Goal: Task Accomplishment & Management: Manage account settings

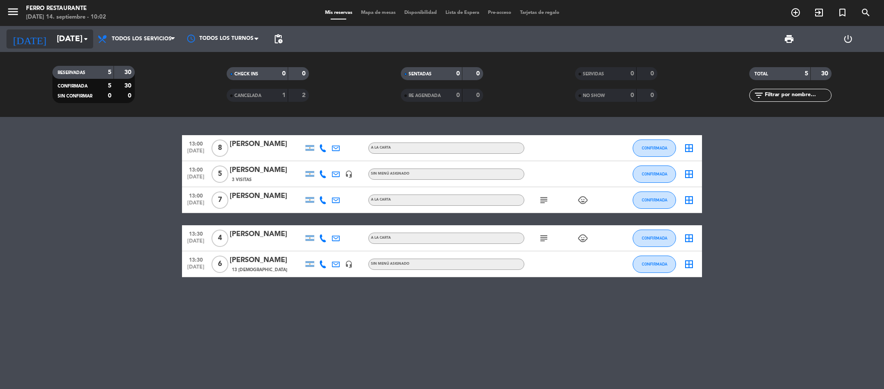
click at [84, 38] on icon "arrow_drop_down" at bounding box center [86, 39] width 10 height 10
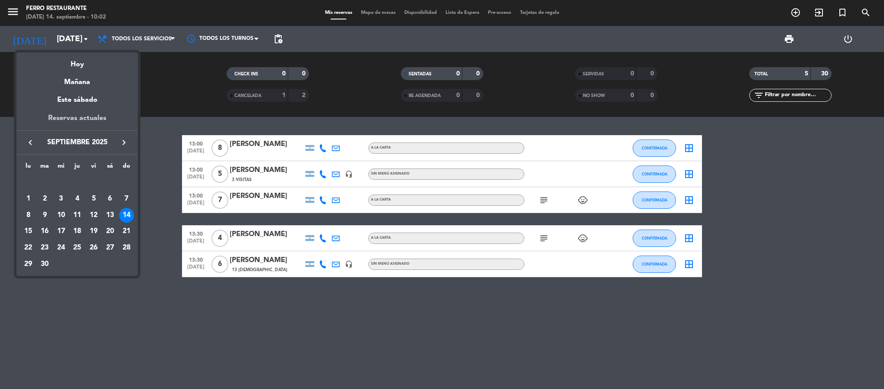
click at [70, 119] on div "Reservas actuales" at bounding box center [76, 122] width 121 height 18
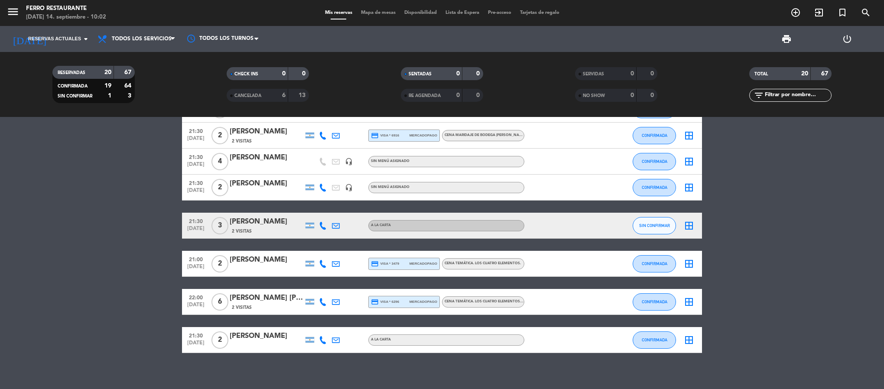
scroll to position [405, 0]
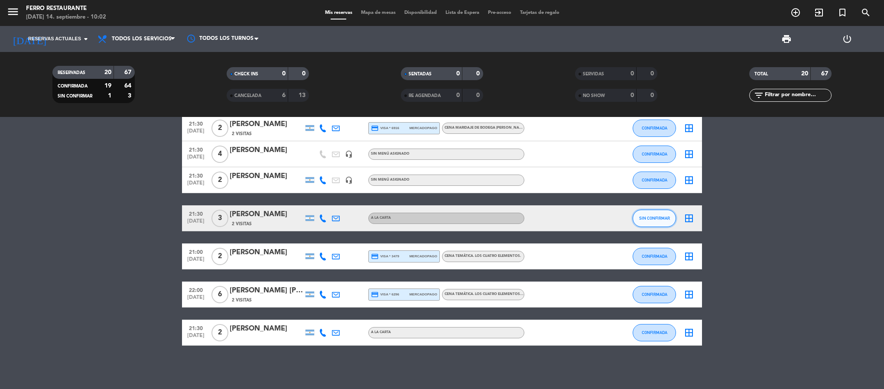
click at [645, 210] on button "SIN CONFIRMAR" at bounding box center [654, 218] width 43 height 17
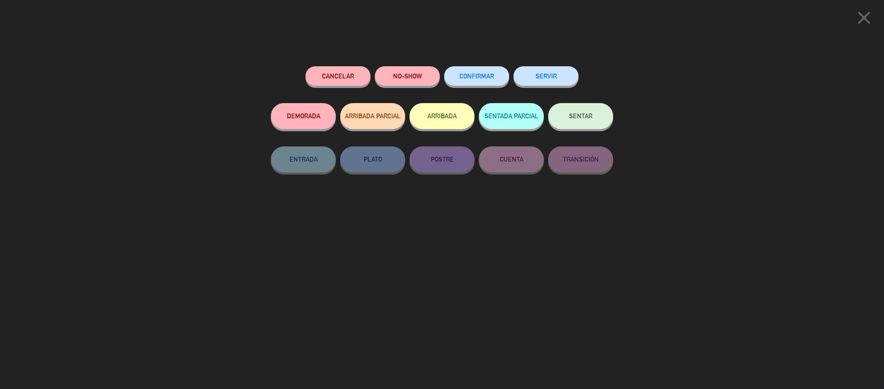
click at [474, 77] on span "CONFIRMAR" at bounding box center [476, 75] width 35 height 7
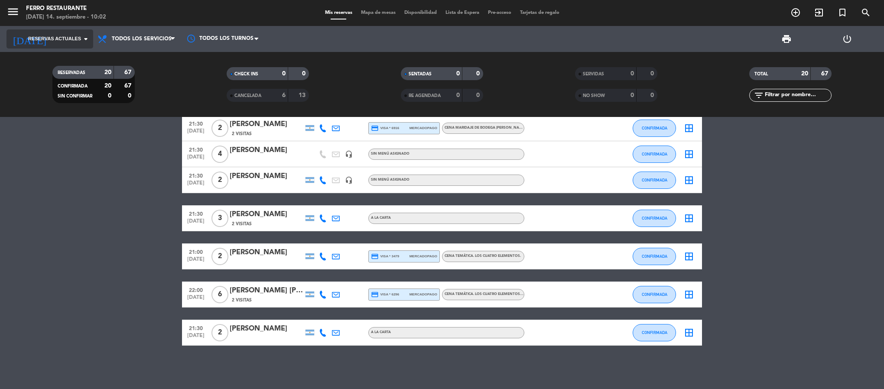
click at [58, 33] on input at bounding box center [104, 39] width 104 height 18
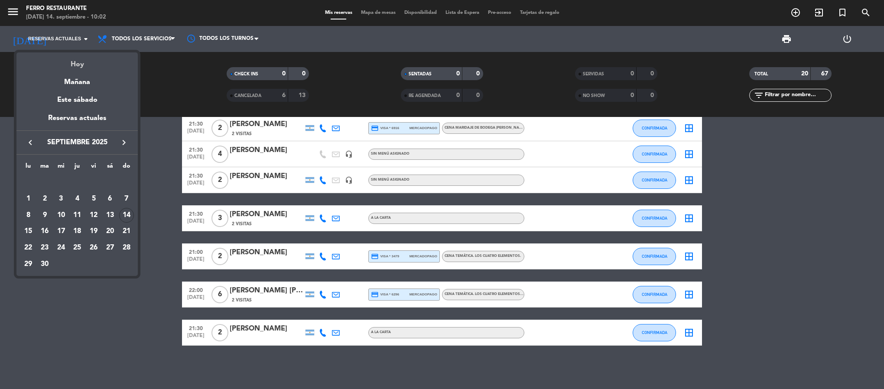
click at [70, 64] on div "Hoy" at bounding box center [76, 61] width 121 height 18
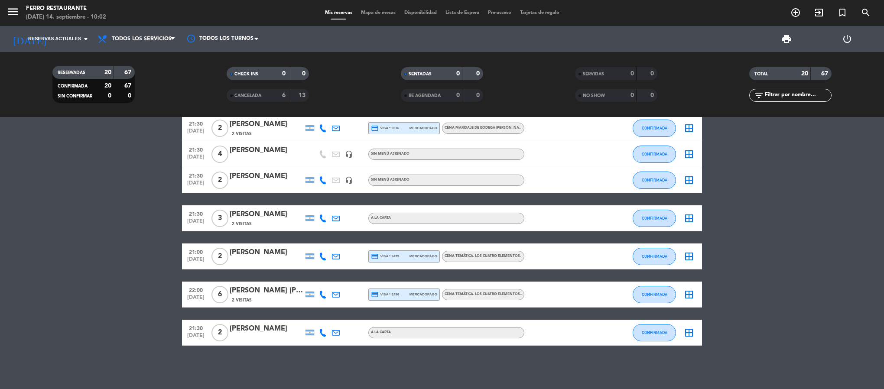
type input "[DATE]"
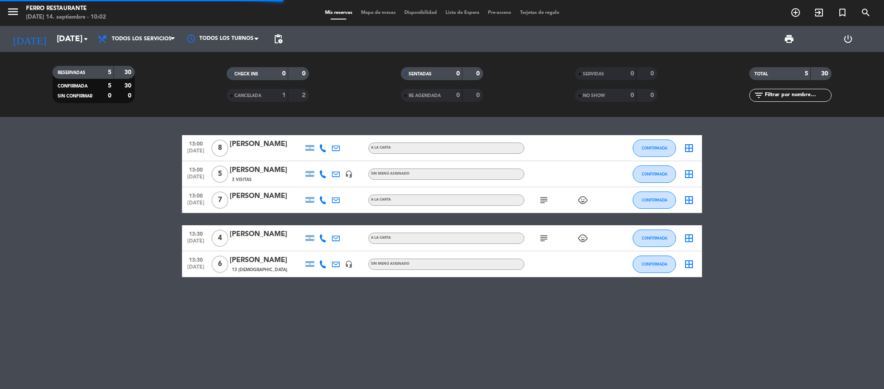
scroll to position [0, 0]
click at [688, 152] on icon "border_all" at bounding box center [689, 148] width 10 height 10
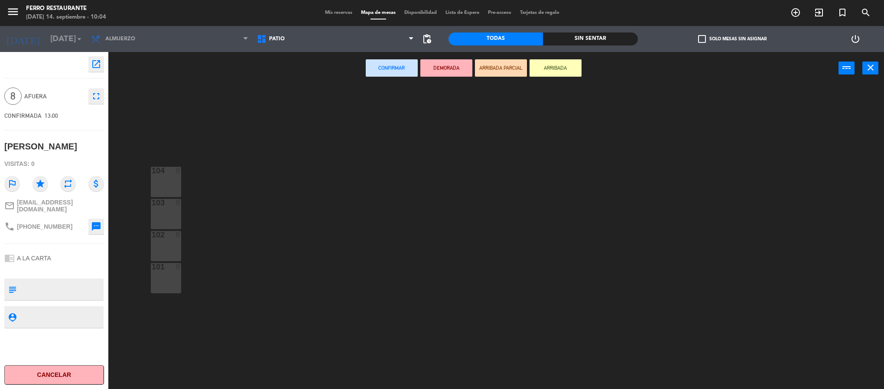
click at [97, 97] on icon "fullscreen" at bounding box center [96, 96] width 10 height 10
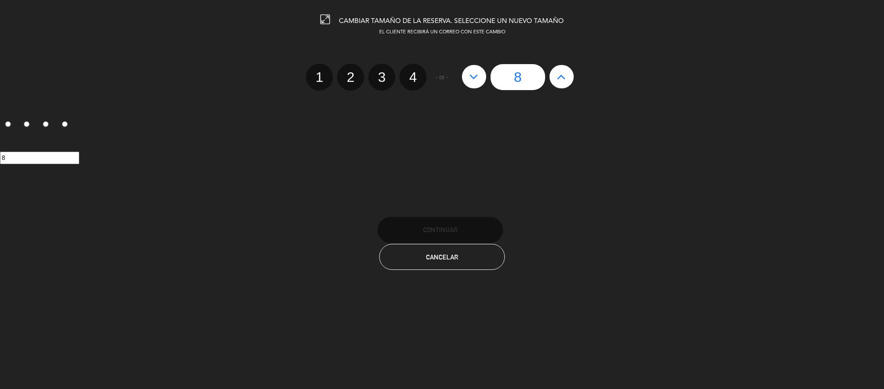
click at [558, 88] on button at bounding box center [561, 76] width 24 height 23
type input "9"
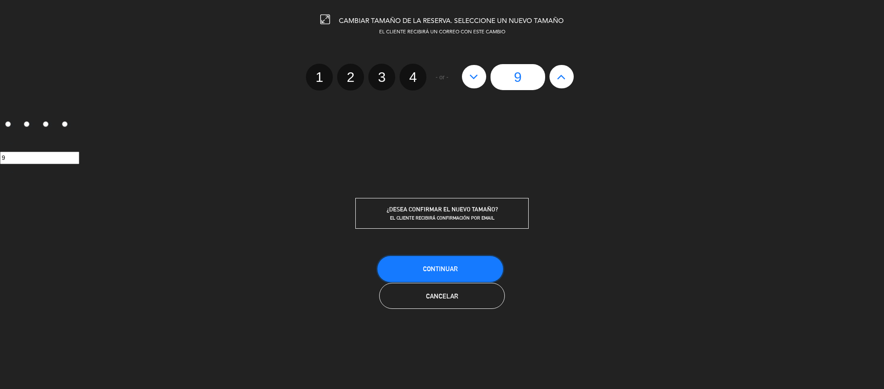
click at [449, 273] on span "Continuar" at bounding box center [440, 268] width 35 height 7
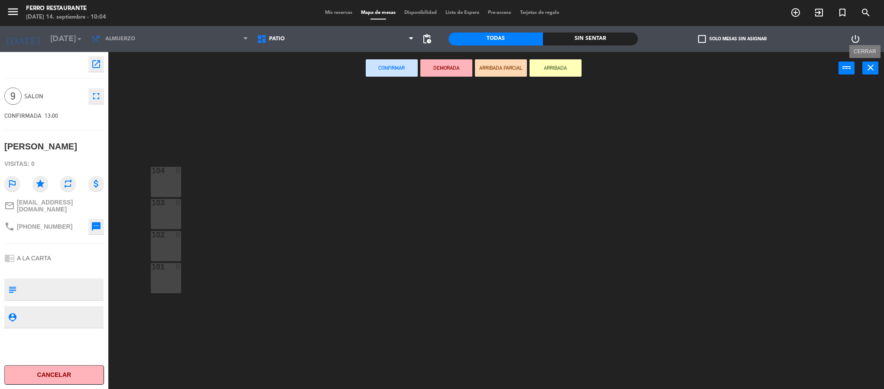
click at [866, 64] on icon "close" at bounding box center [870, 67] width 10 height 10
